Goal: Information Seeking & Learning: Learn about a topic

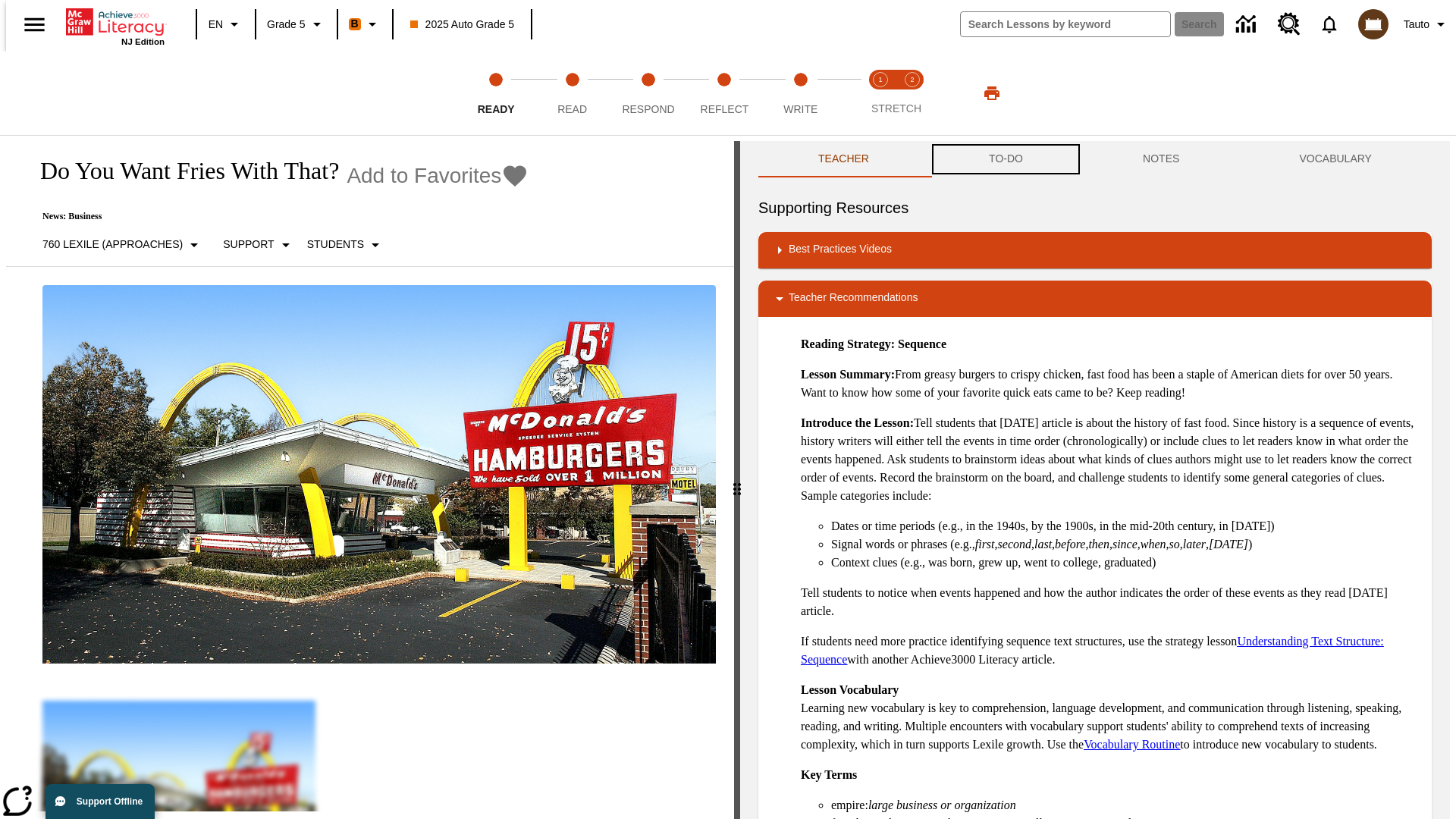
click at [1005, 160] on button "TO-DO" at bounding box center [1006, 160] width 154 height 36
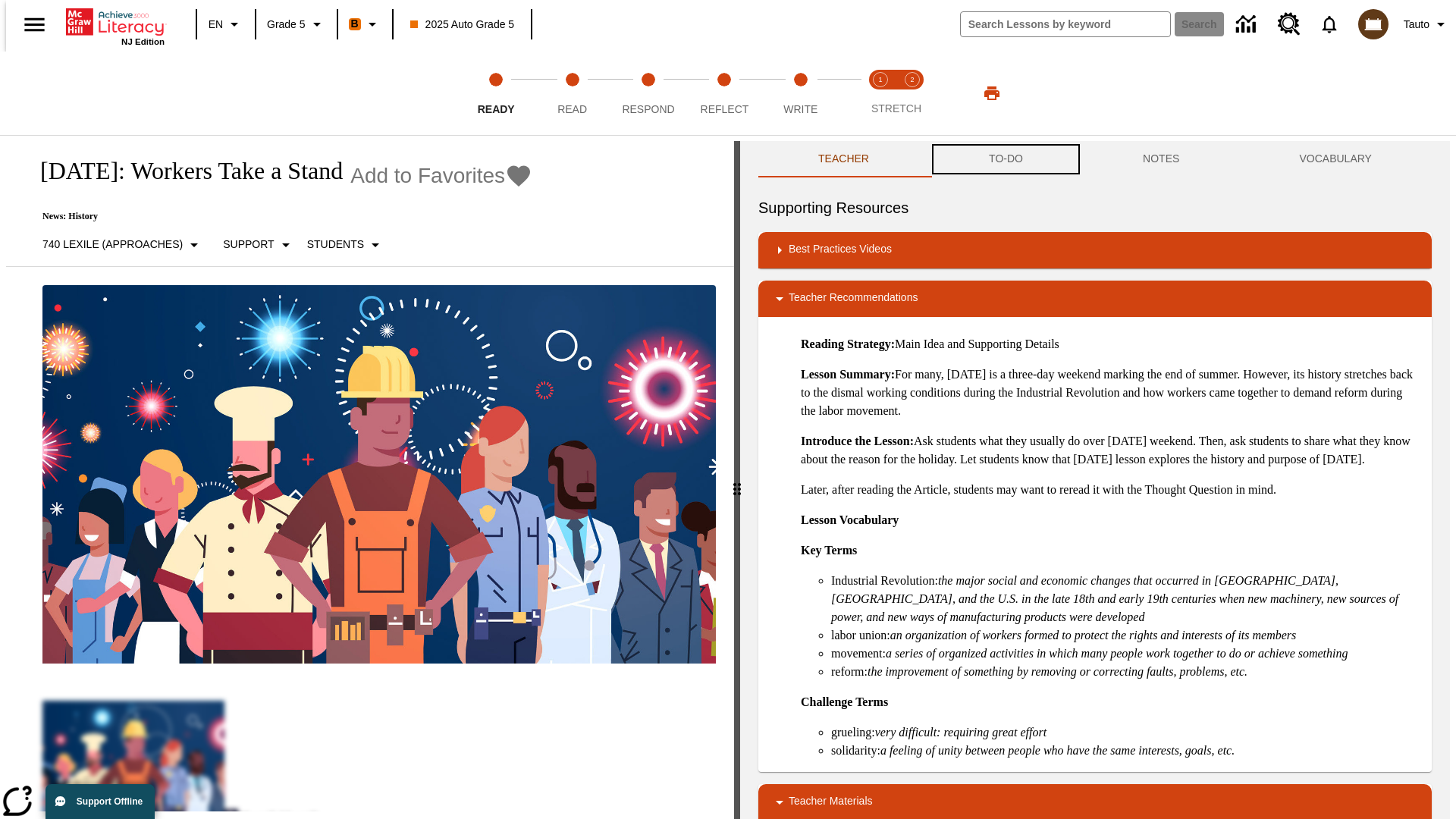
click at [1005, 160] on button "TO-DO" at bounding box center [1006, 160] width 154 height 36
